Goal: Obtain resource: Obtain resource

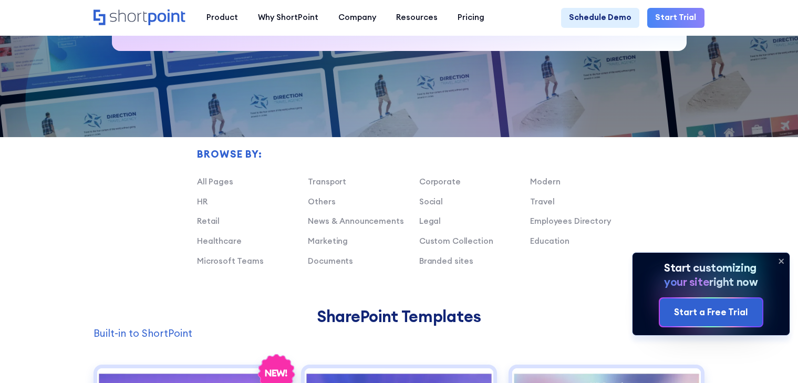
scroll to position [596, 0]
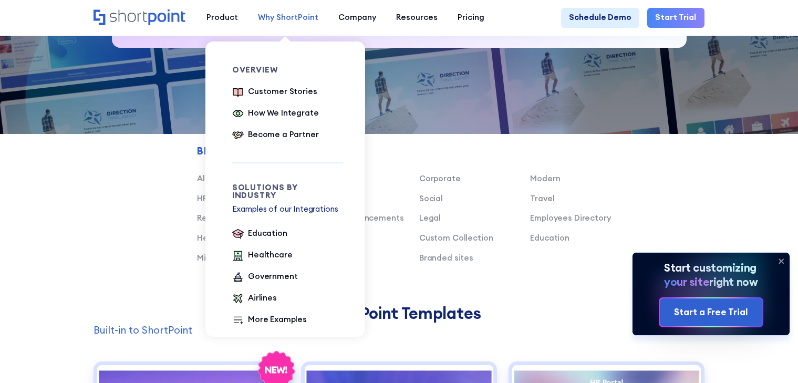
click at [253, 12] on link "Why ShortPoint" at bounding box center [288, 18] width 80 height 20
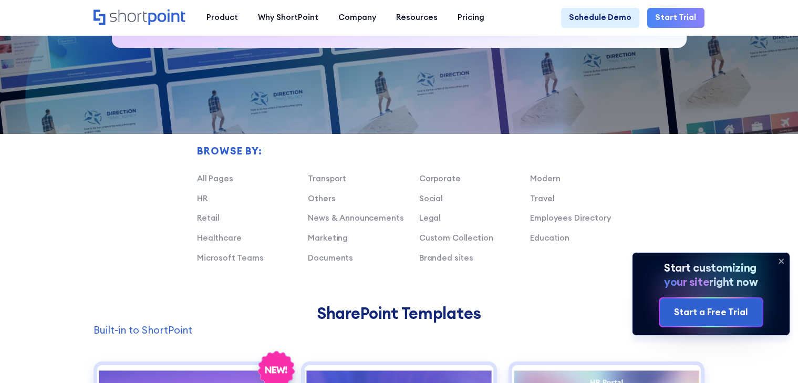
click at [36, 30] on link at bounding box center [399, 191] width 798 height 383
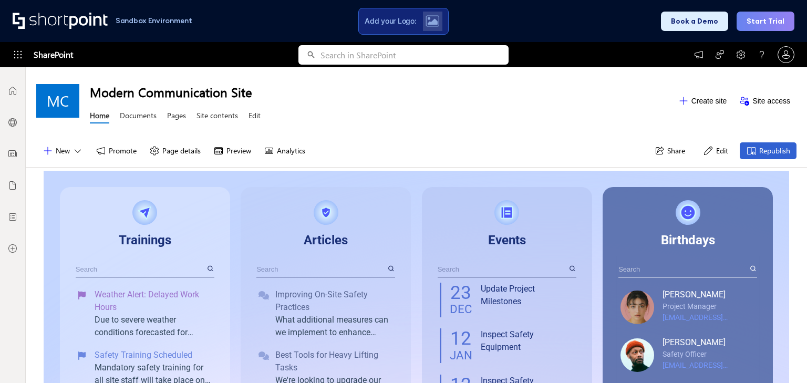
scroll to position [8, 9]
